Goal: Task Accomplishment & Management: Manage account settings

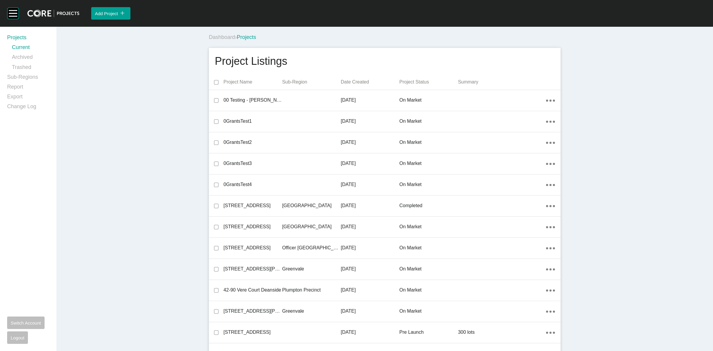
scroll to position [11115, 0]
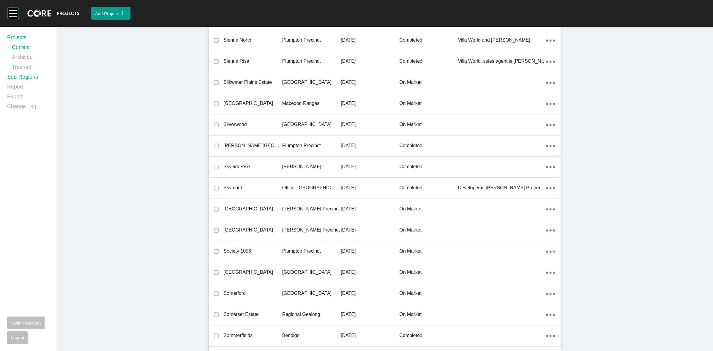
click at [34, 77] on link "Sub-Regions" at bounding box center [28, 78] width 42 height 10
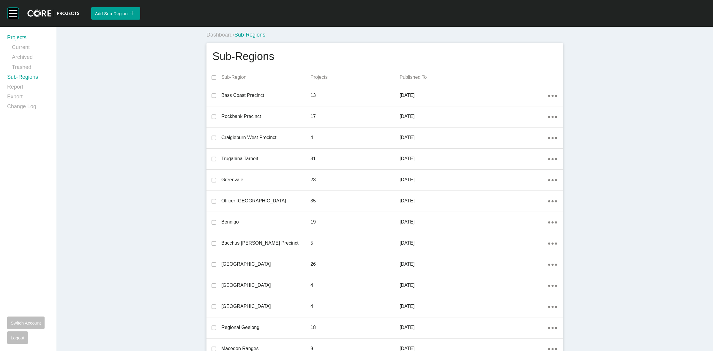
click at [19, 37] on link "Projects" at bounding box center [28, 39] width 42 height 10
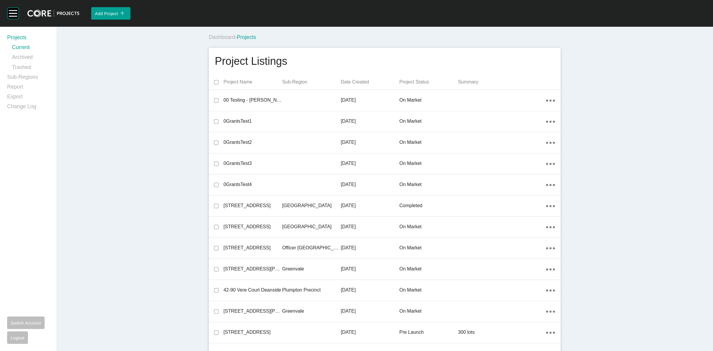
click at [383, 43] on div "Dashboard › Projects" at bounding box center [386, 37] width 354 height 16
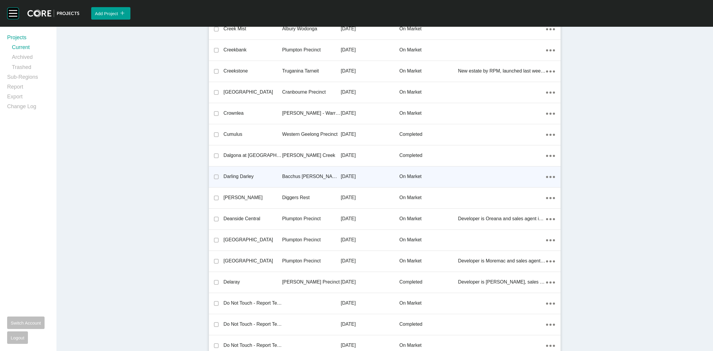
click at [302, 173] on p "Bacchus [PERSON_NAME] Precinct" at bounding box center [311, 176] width 59 height 7
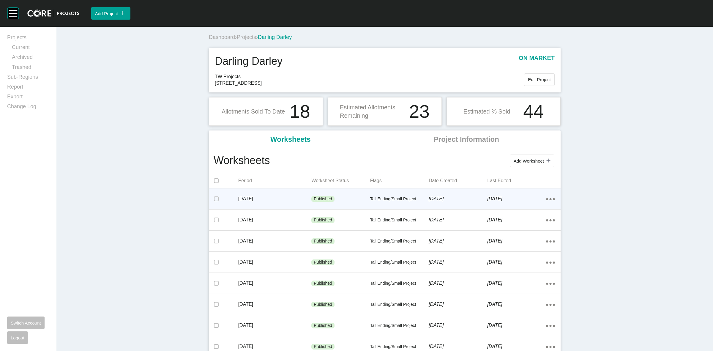
click at [335, 199] on div "Published" at bounding box center [340, 199] width 59 height 18
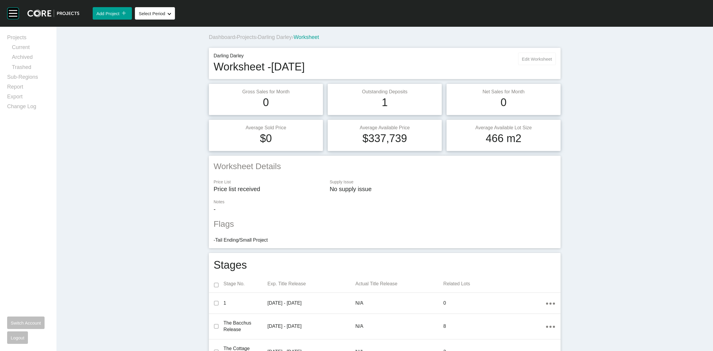
click at [530, 60] on span "Edit Worksheet" at bounding box center [537, 58] width 30 height 5
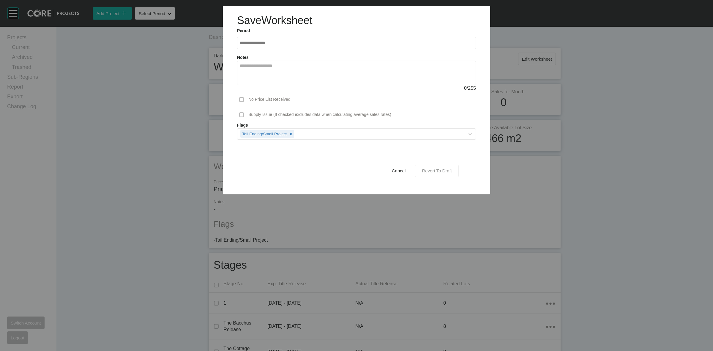
click at [445, 171] on span "Revert To Draft" at bounding box center [437, 170] width 30 height 5
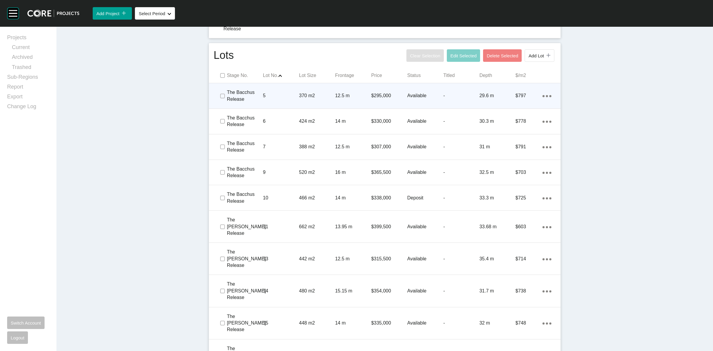
scroll to position [409, 0]
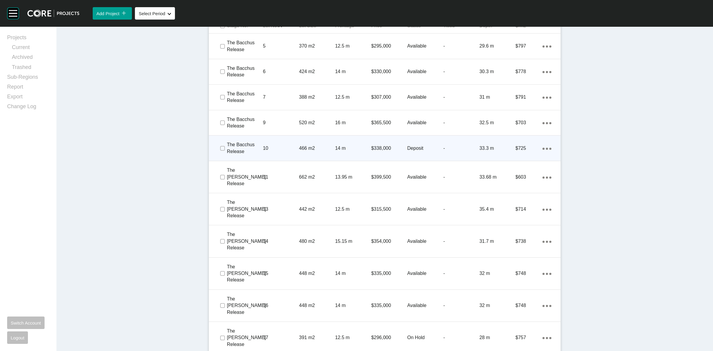
click at [356, 145] on p "14 m" at bounding box center [353, 148] width 36 height 7
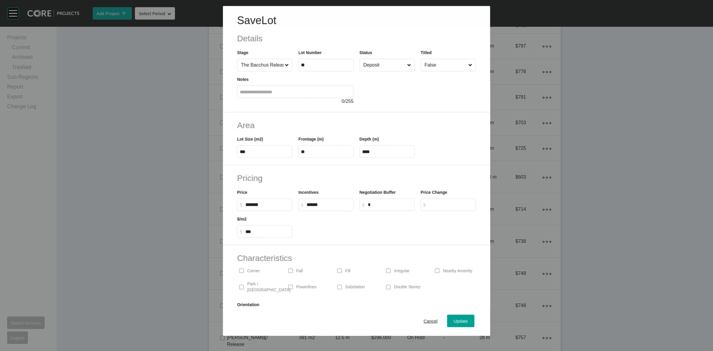
click at [385, 67] on input "Deposit" at bounding box center [384, 65] width 44 height 12
click at [453, 324] on div "Update" at bounding box center [460, 321] width 17 height 8
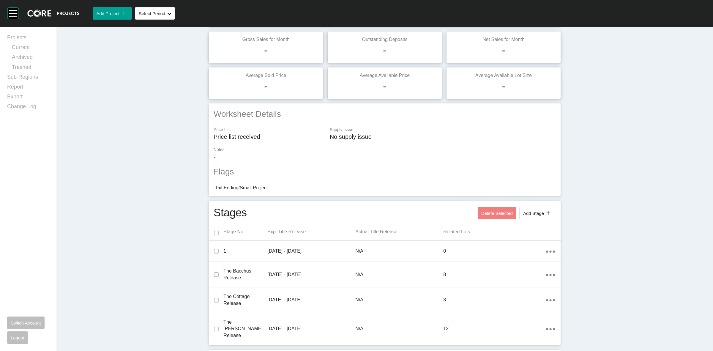
scroll to position [0, 0]
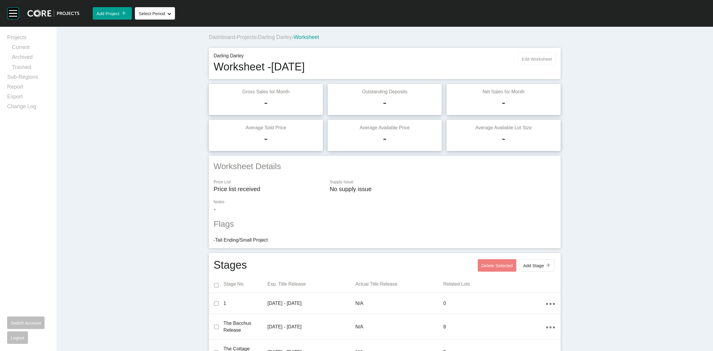
click at [533, 60] on span "Edit Worksheet" at bounding box center [537, 58] width 30 height 5
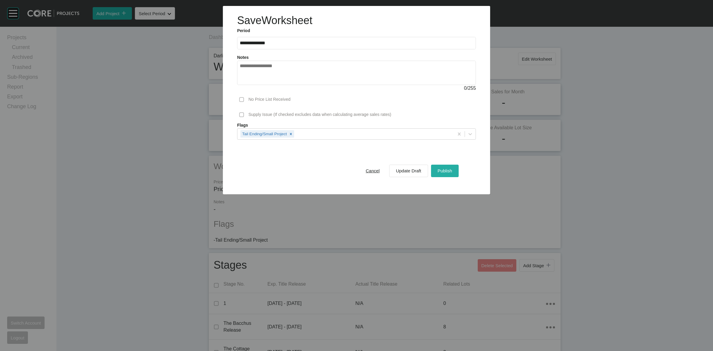
click at [433, 168] on button "Publish" at bounding box center [445, 170] width 28 height 12
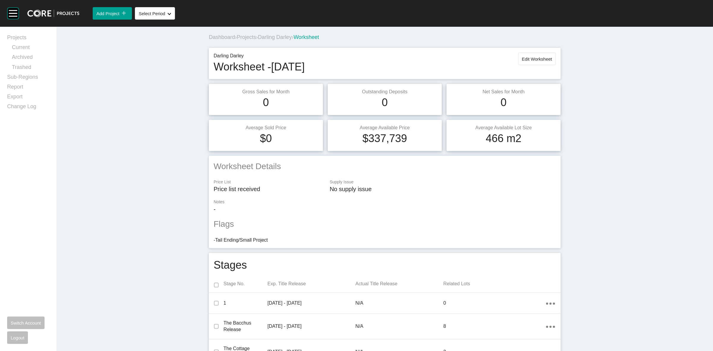
click at [283, 36] on span "Darling Darley" at bounding box center [275, 37] width 34 height 6
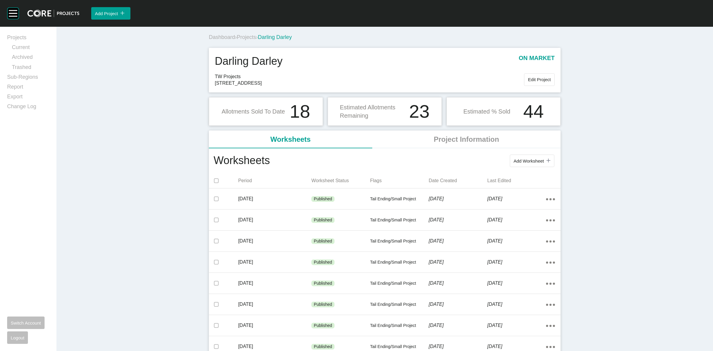
click at [252, 37] on span "Projects" at bounding box center [246, 37] width 19 height 6
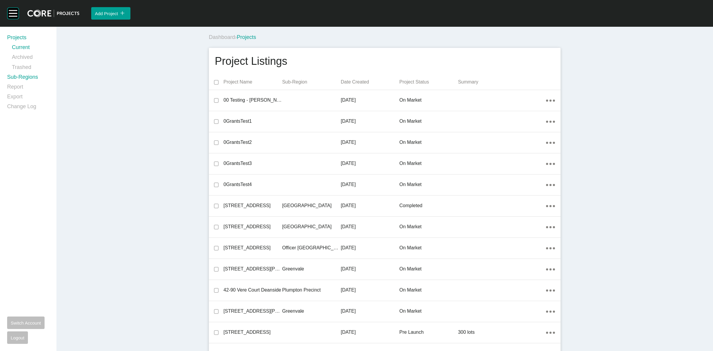
click at [28, 76] on link "Sub-Regions" at bounding box center [28, 78] width 42 height 10
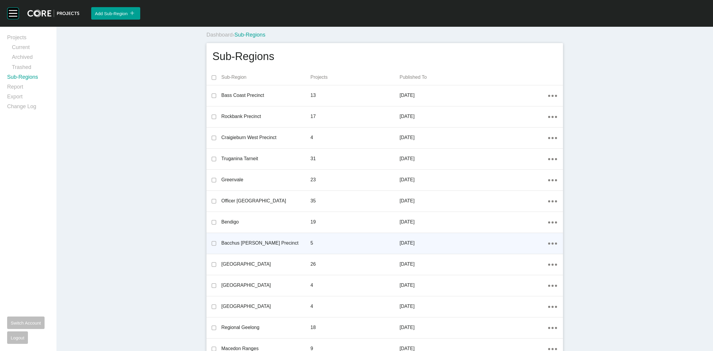
click at [550, 245] on div "Action Menu Dots Copy 6 Created with Sketch." at bounding box center [552, 243] width 9 height 7
click at [529, 244] on link "Edit" at bounding box center [529, 244] width 16 height 9
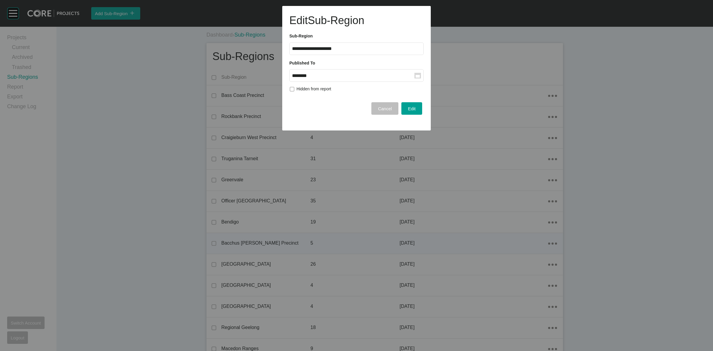
click at [378, 73] on input "********" at bounding box center [353, 75] width 122 height 5
click at [344, 125] on div "Sep" at bounding box center [343, 124] width 15 height 9
click at [413, 112] on div "Edit" at bounding box center [412, 109] width 11 height 8
